Goal: Information Seeking & Learning: Compare options

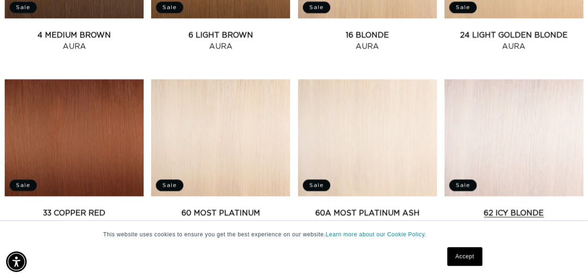
scroll to position [562, 0]
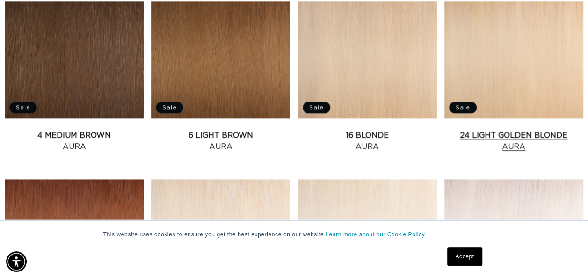
click at [487, 132] on link "24 Light Golden Blonde Aura" at bounding box center [514, 141] width 139 height 22
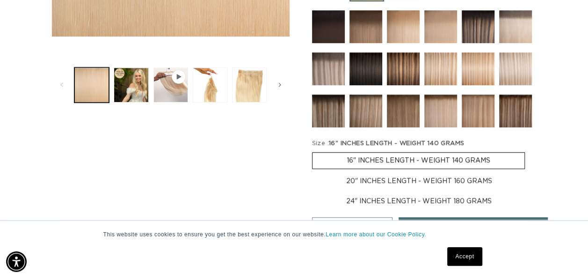
scroll to position [328, 0]
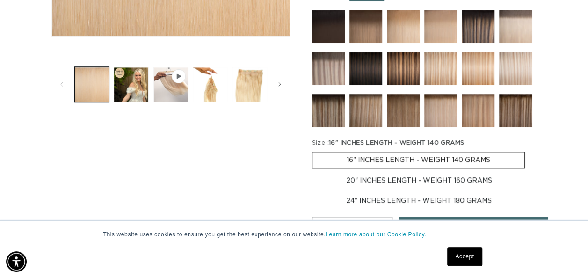
click at [478, 70] on img at bounding box center [478, 68] width 33 height 33
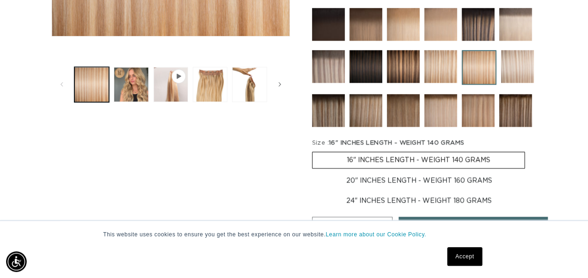
scroll to position [0, 521]
click at [206, 81] on button "Load image 3 in gallery view" at bounding box center [210, 84] width 35 height 35
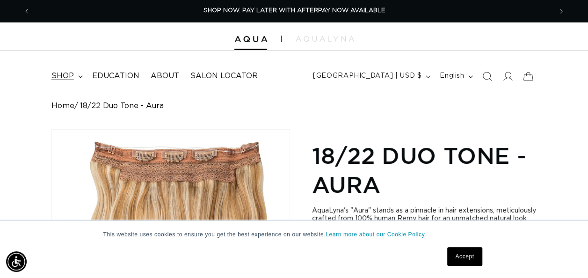
click at [74, 77] on summary "shop" at bounding box center [66, 76] width 41 height 21
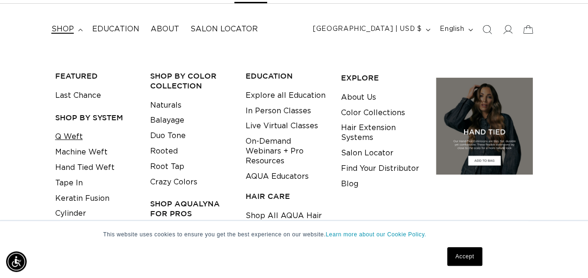
scroll to position [0, 1043]
click at [78, 169] on link "Hand Tied Weft" at bounding box center [84, 167] width 59 height 15
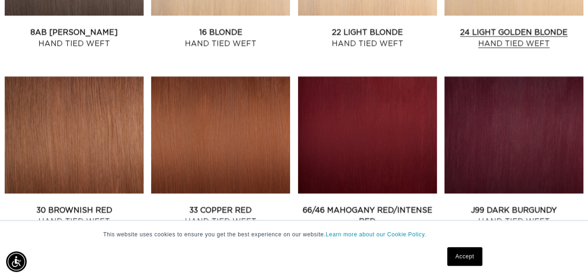
click at [505, 45] on link "24 Light Golden Blonde Hand Tied Weft" at bounding box center [514, 38] width 139 height 22
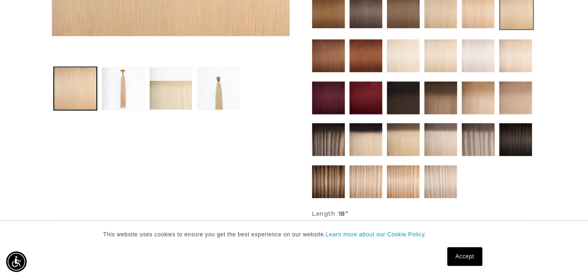
scroll to position [0, 521]
click at [443, 175] on img at bounding box center [441, 181] width 33 height 33
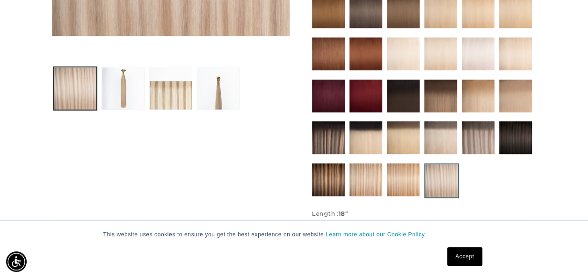
scroll to position [0, 521]
click at [470, 132] on img at bounding box center [478, 137] width 33 height 33
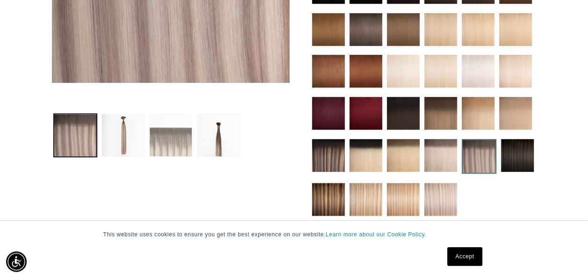
scroll to position [0, 1043]
click at [447, 195] on img at bounding box center [441, 199] width 33 height 33
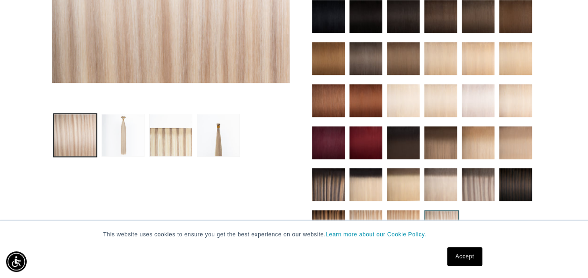
scroll to position [0, 521]
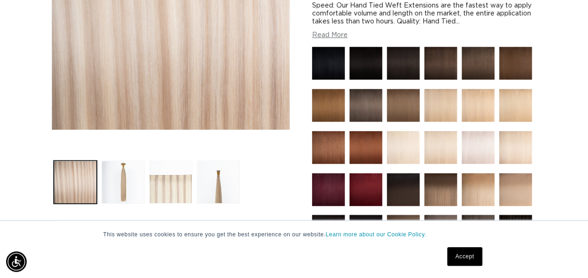
click at [168, 186] on button "Load image 3 in gallery view" at bounding box center [170, 182] width 43 height 43
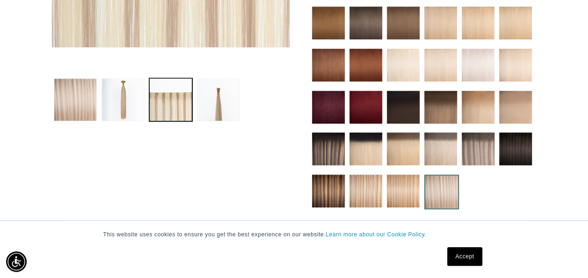
click at [431, 150] on img at bounding box center [441, 148] width 33 height 33
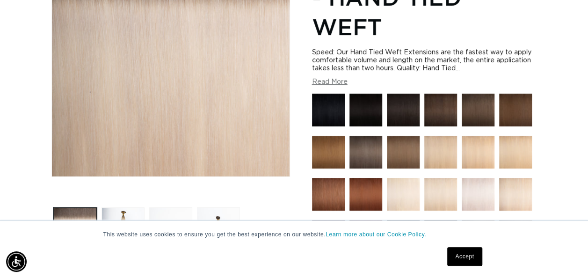
scroll to position [0, 1043]
click at [433, 189] on img at bounding box center [441, 194] width 33 height 33
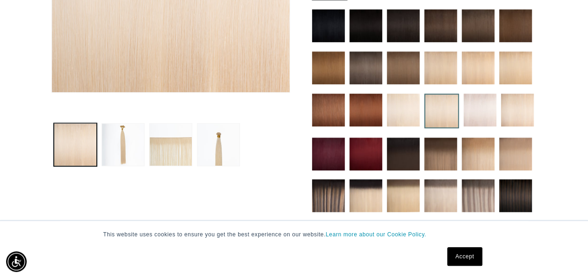
scroll to position [281, 0]
